Goal: Task Accomplishment & Management: Complete application form

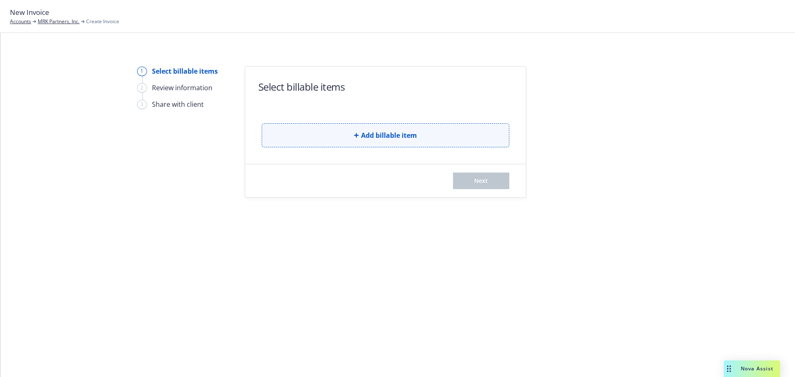
click at [391, 131] on span "Add billable item" at bounding box center [389, 135] width 56 height 10
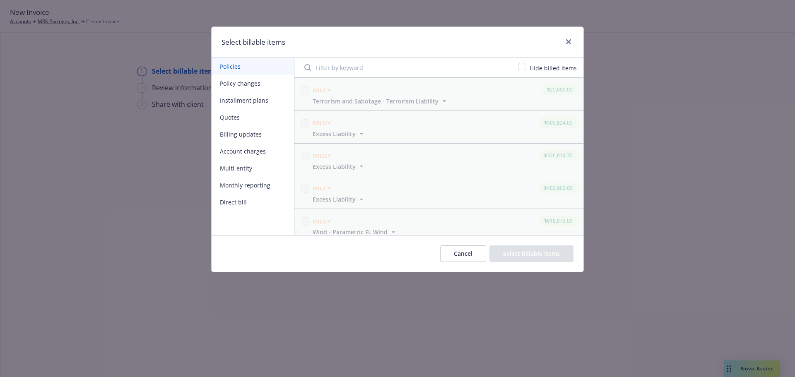
click at [246, 82] on button "Policy changes" at bounding box center [253, 83] width 82 height 17
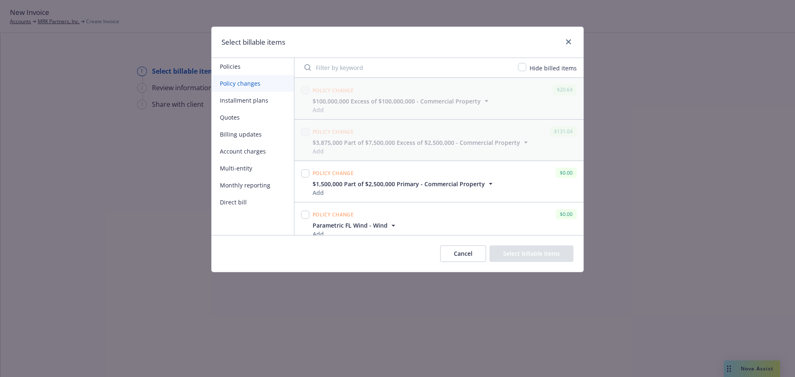
click at [363, 67] on input "Filter by keyword" at bounding box center [406, 67] width 214 height 17
click at [526, 68] on input "checkbox" at bounding box center [522, 67] width 8 height 8
checkbox input "true"
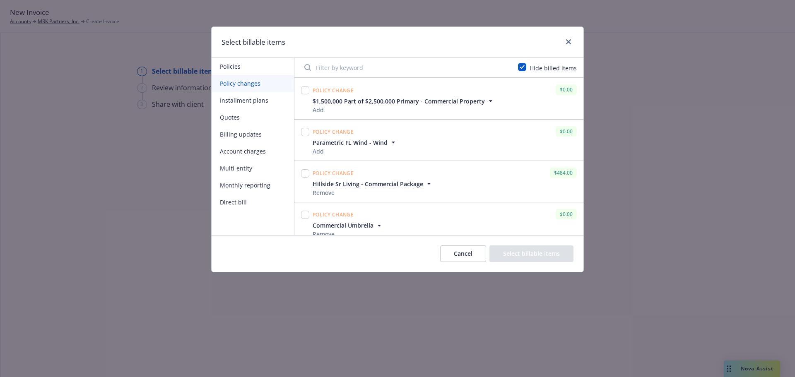
click at [440, 68] on input "Filter by keyword" at bounding box center [406, 67] width 214 height 17
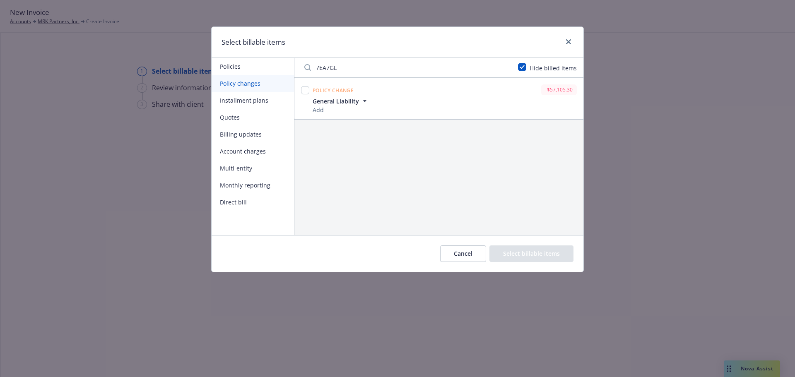
type input "7EA7GL"
click at [303, 90] on input "checkbox" at bounding box center [305, 90] width 8 height 8
checkbox input "true"
click at [570, 41] on icon "close" at bounding box center [568, 41] width 5 height 5
